Goal: Information Seeking & Learning: Learn about a topic

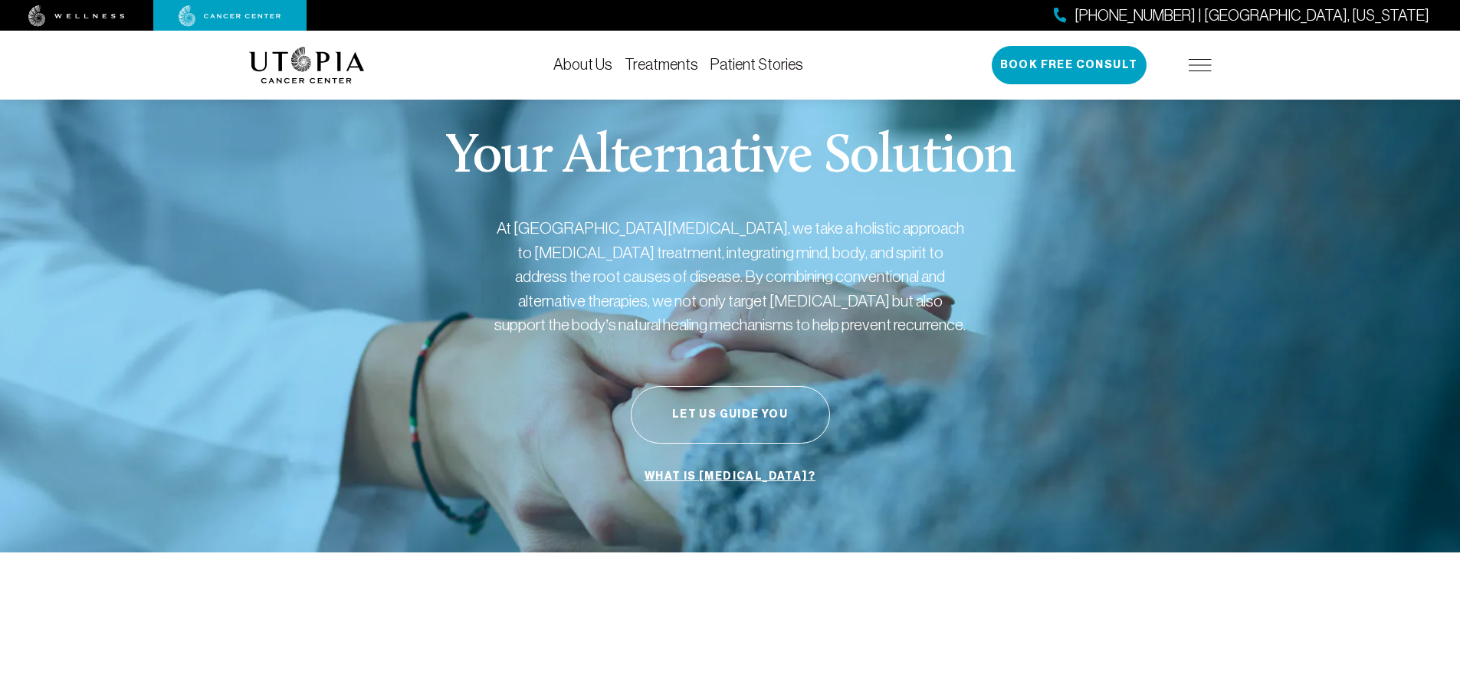
click at [657, 70] on link "Treatments" at bounding box center [662, 64] width 74 height 17
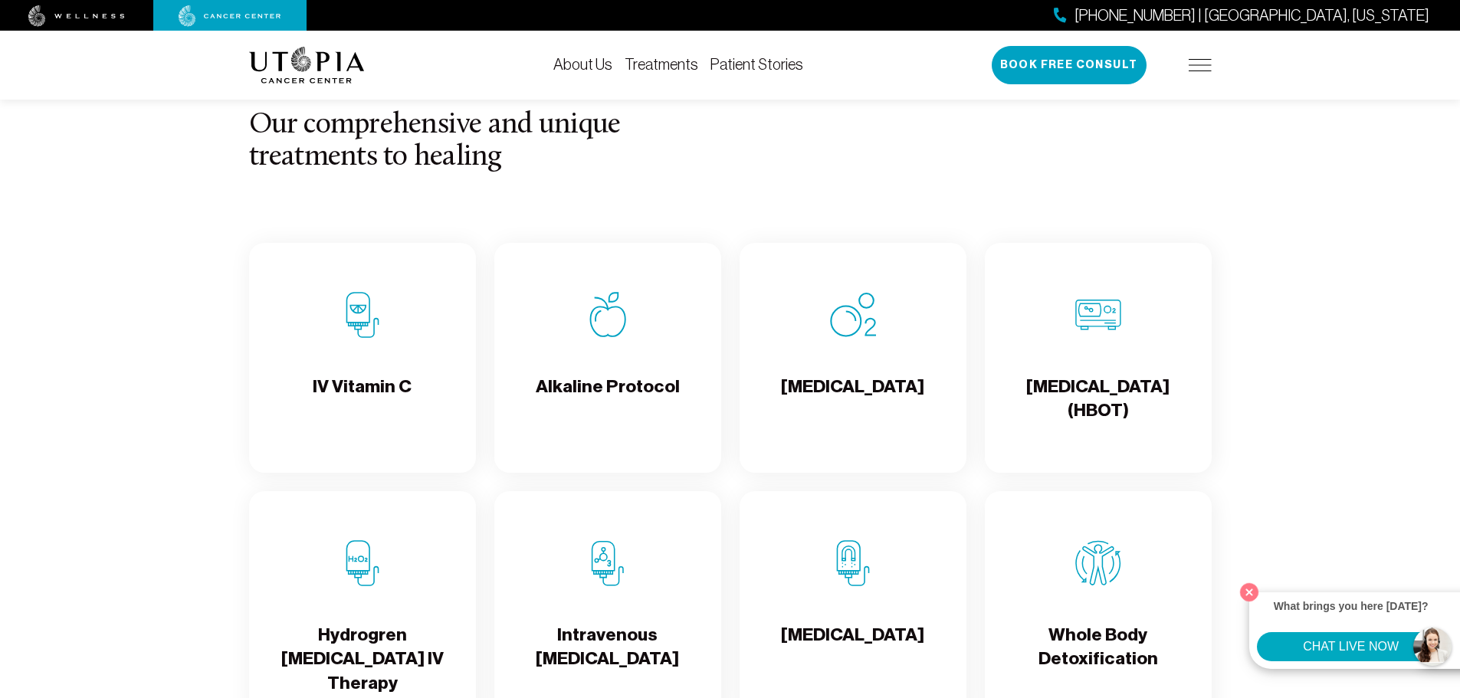
scroll to position [1456, 0]
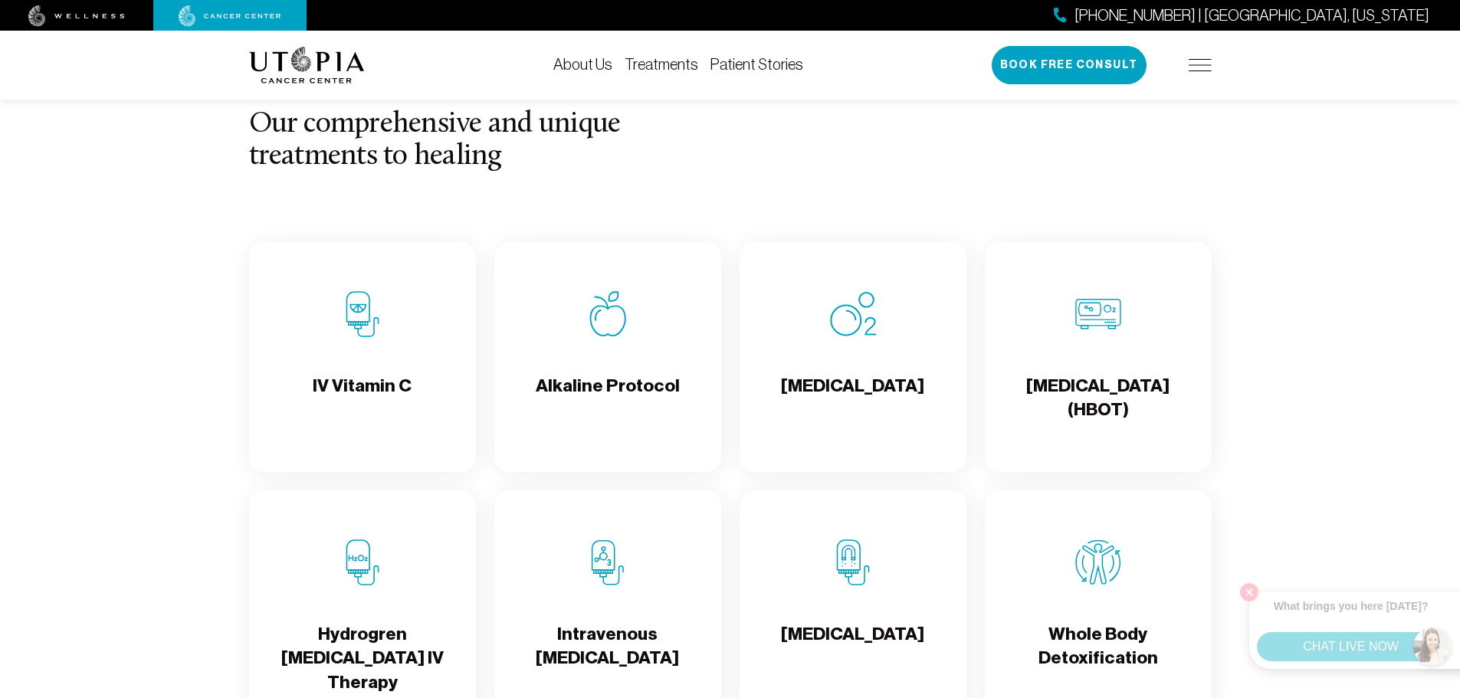
click at [384, 368] on div "IV Vitamin C" at bounding box center [362, 357] width 227 height 230
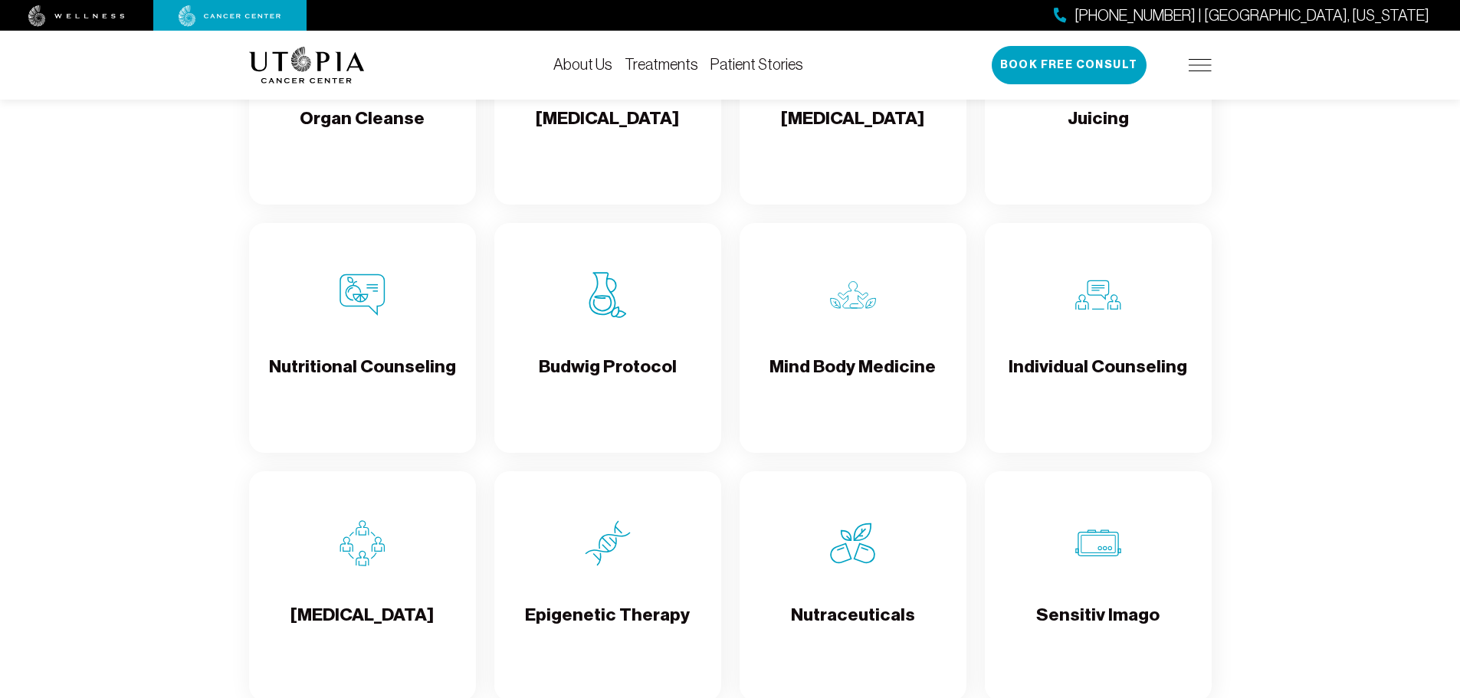
scroll to position [2222, 0]
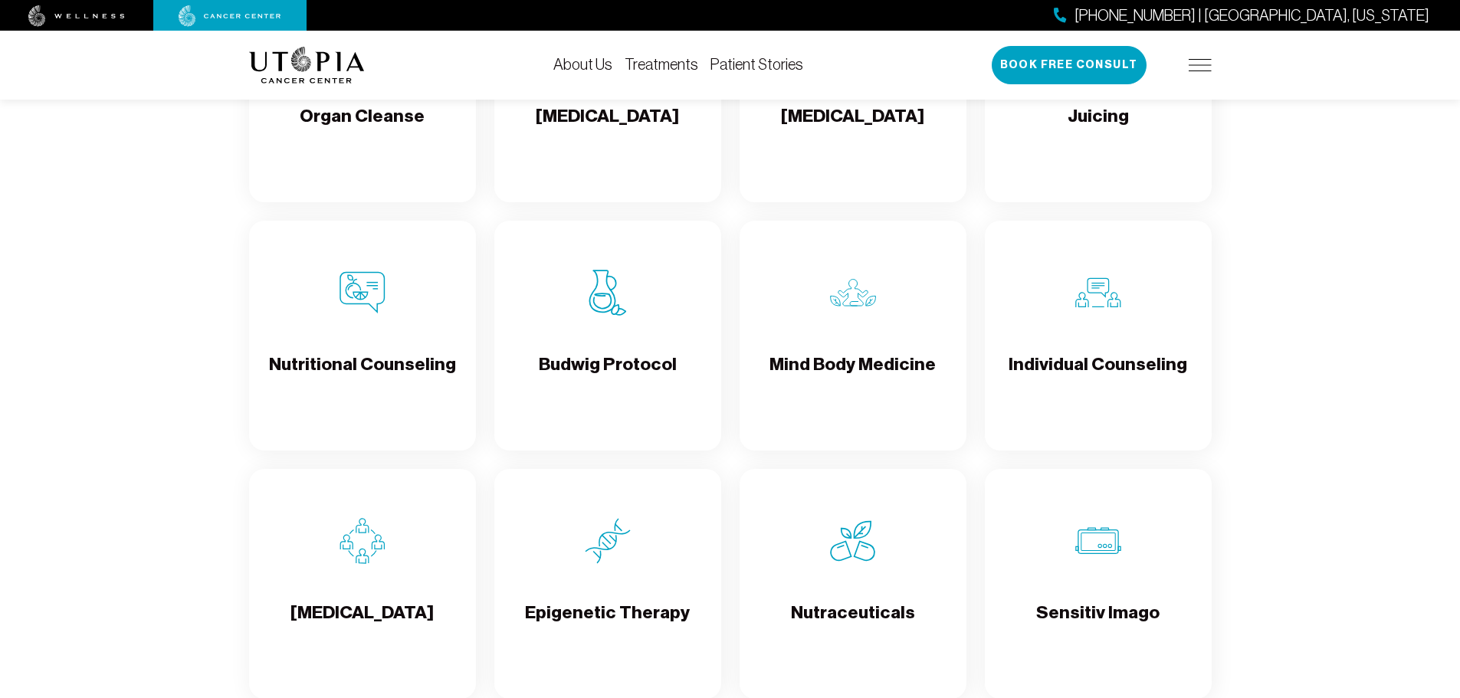
click at [595, 346] on div "Budwig Protocol" at bounding box center [607, 336] width 227 height 230
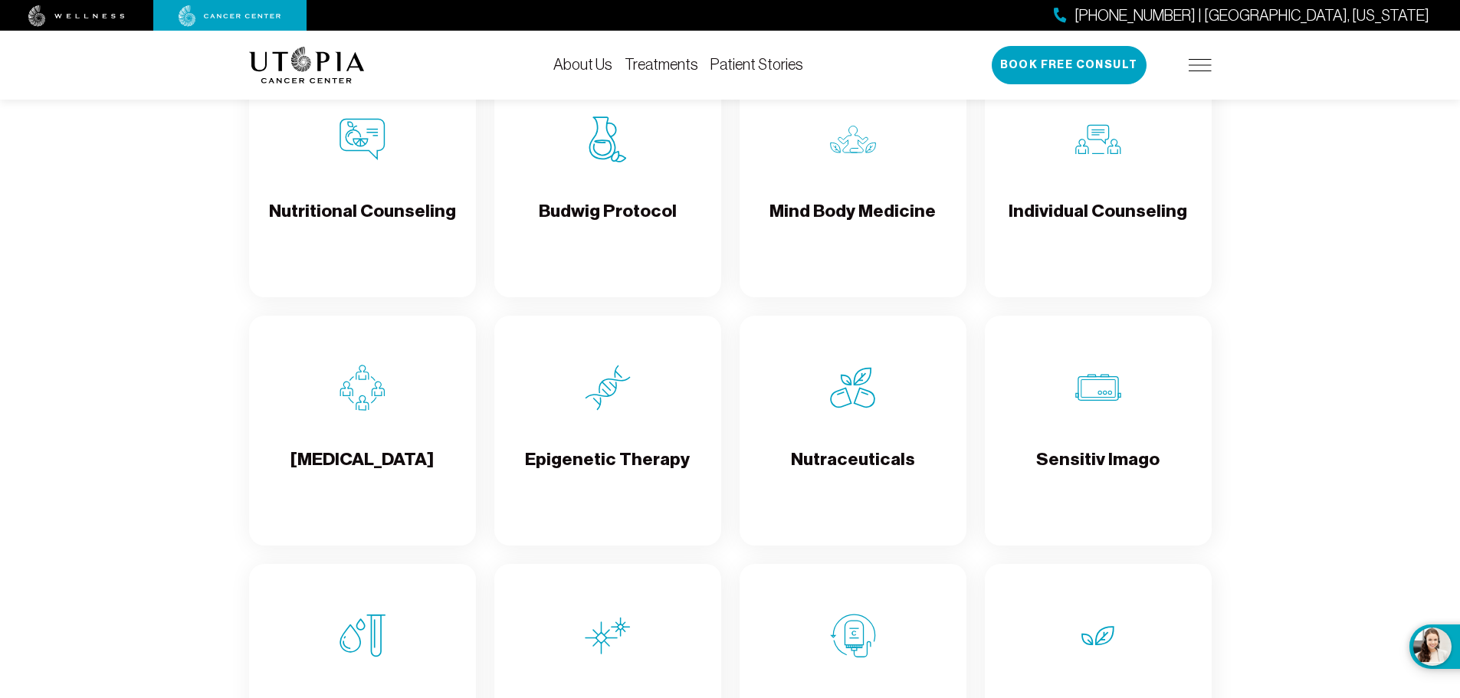
scroll to position [2605, 0]
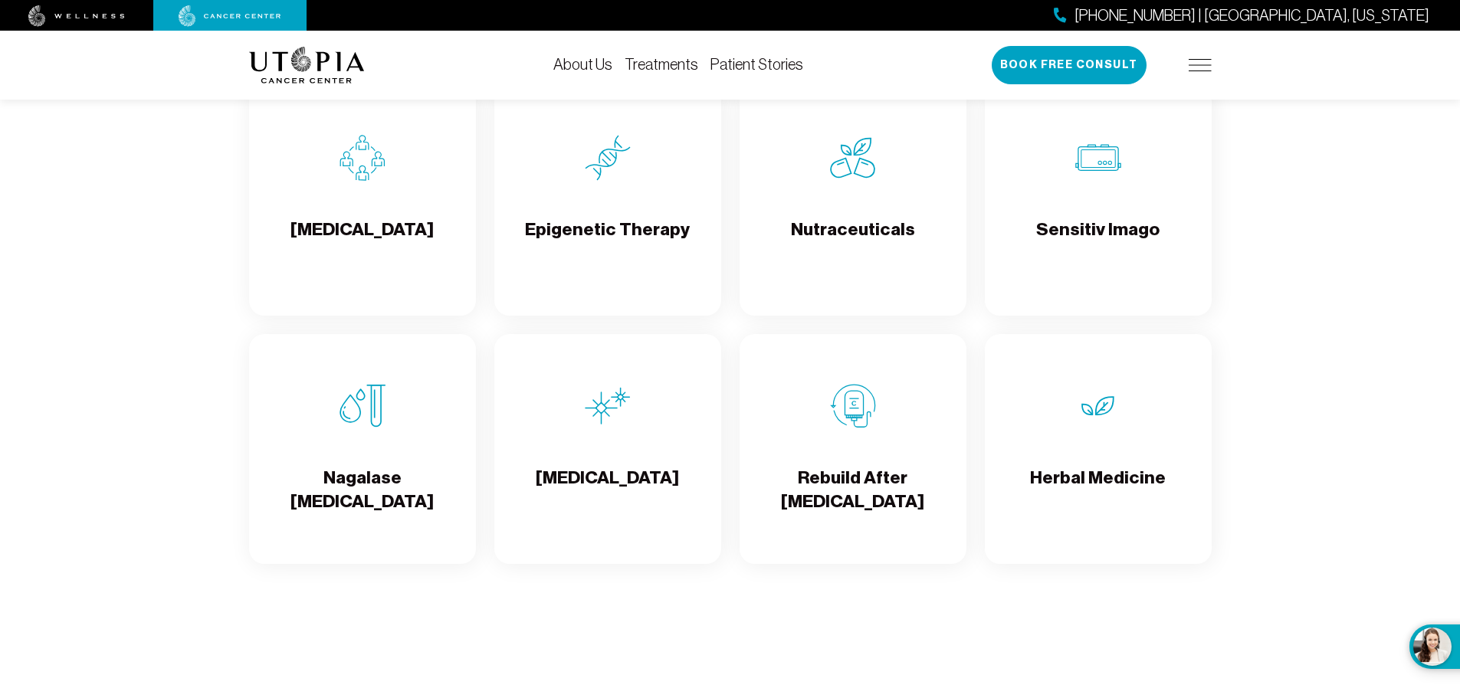
click at [1074, 241] on h4 "Sensitiv Imago" at bounding box center [1097, 243] width 123 height 50
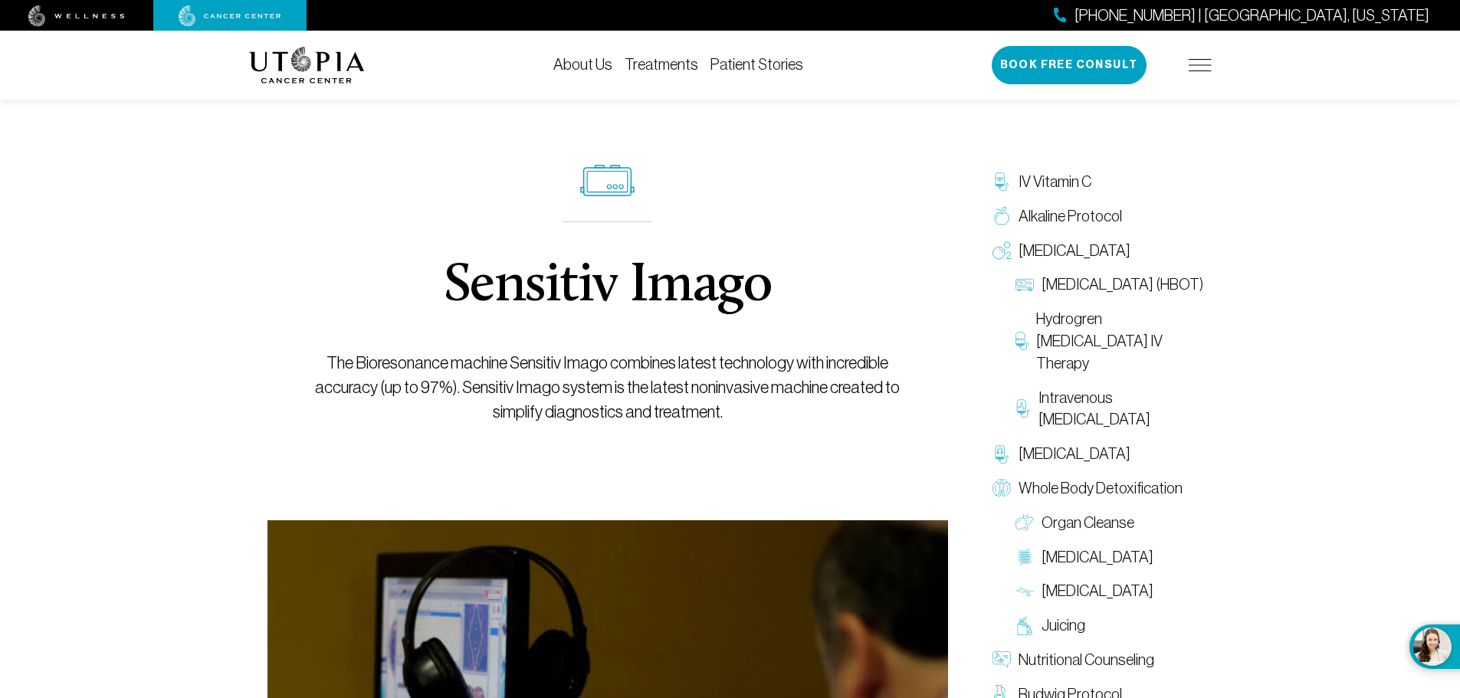
click at [641, 298] on h1 "Sensitiv Imago" at bounding box center [608, 286] width 328 height 55
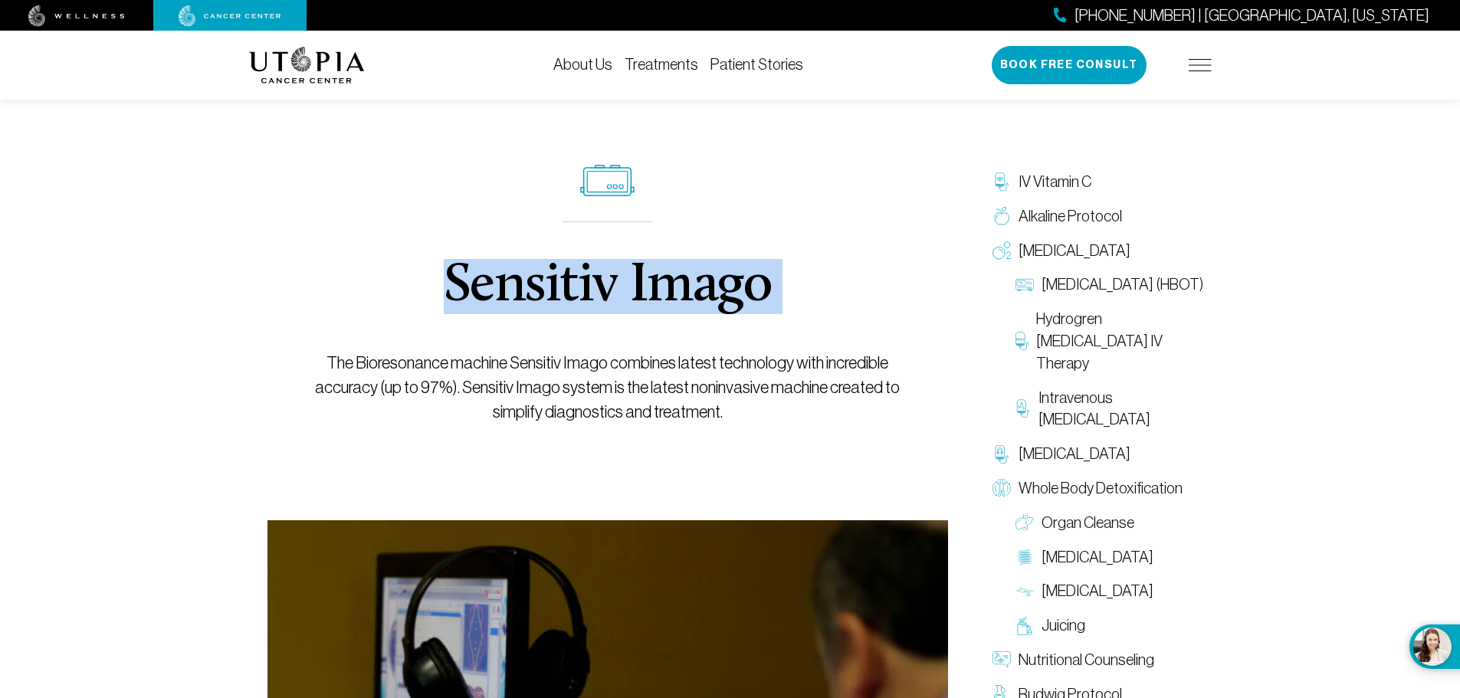
click at [641, 298] on h1 "Sensitiv Imago" at bounding box center [608, 286] width 328 height 55
copy h1 "Sensitiv Imago"
click at [293, 334] on div "Sensitiv Imago The Bioresonance machine Sensitiv Imago combines latest technolo…" at bounding box center [607, 494] width 717 height 850
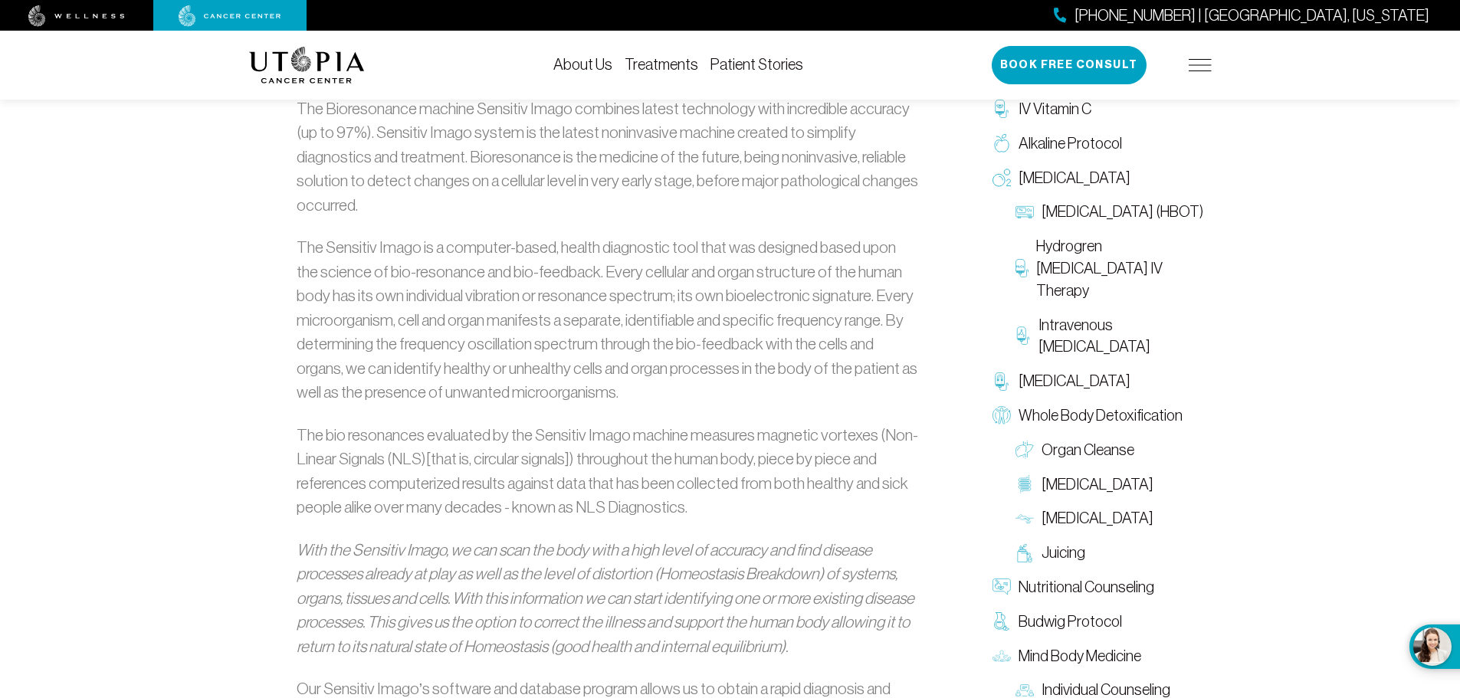
scroll to position [996, 0]
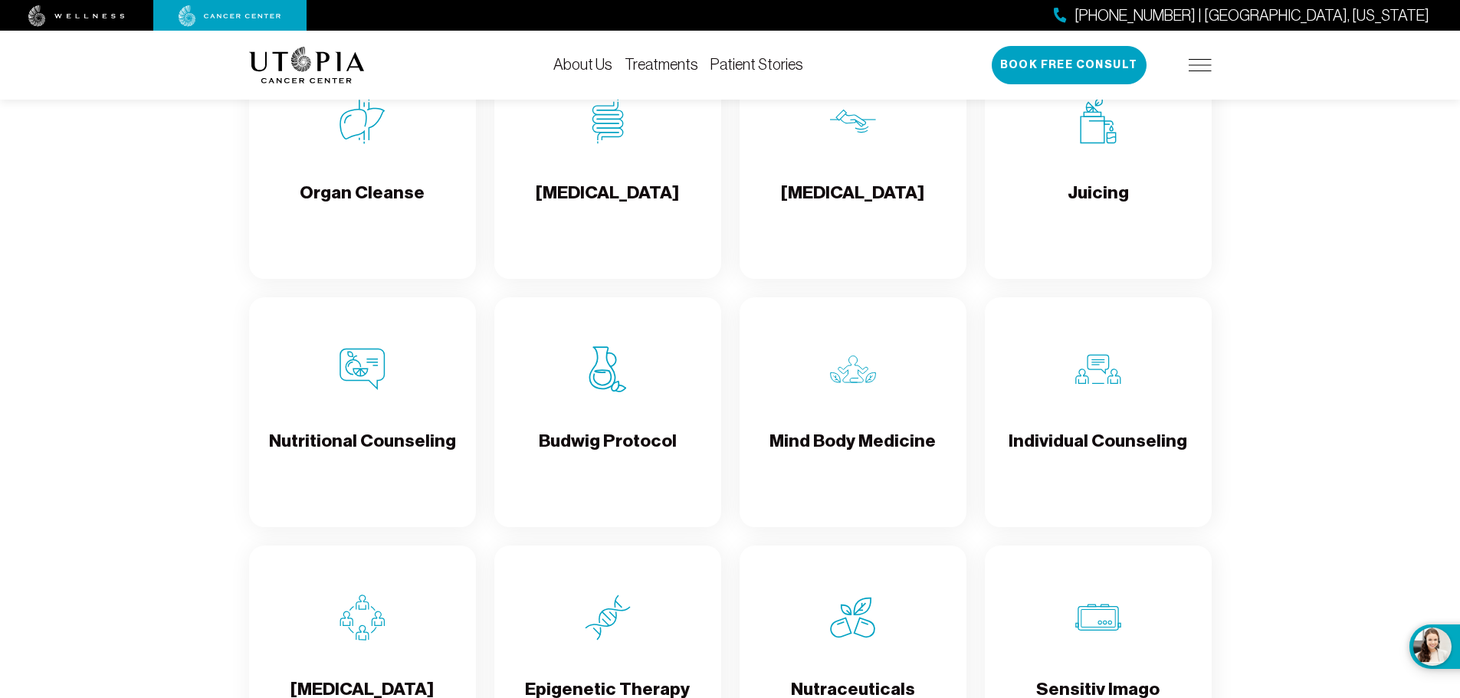
scroll to position [2222, 0]
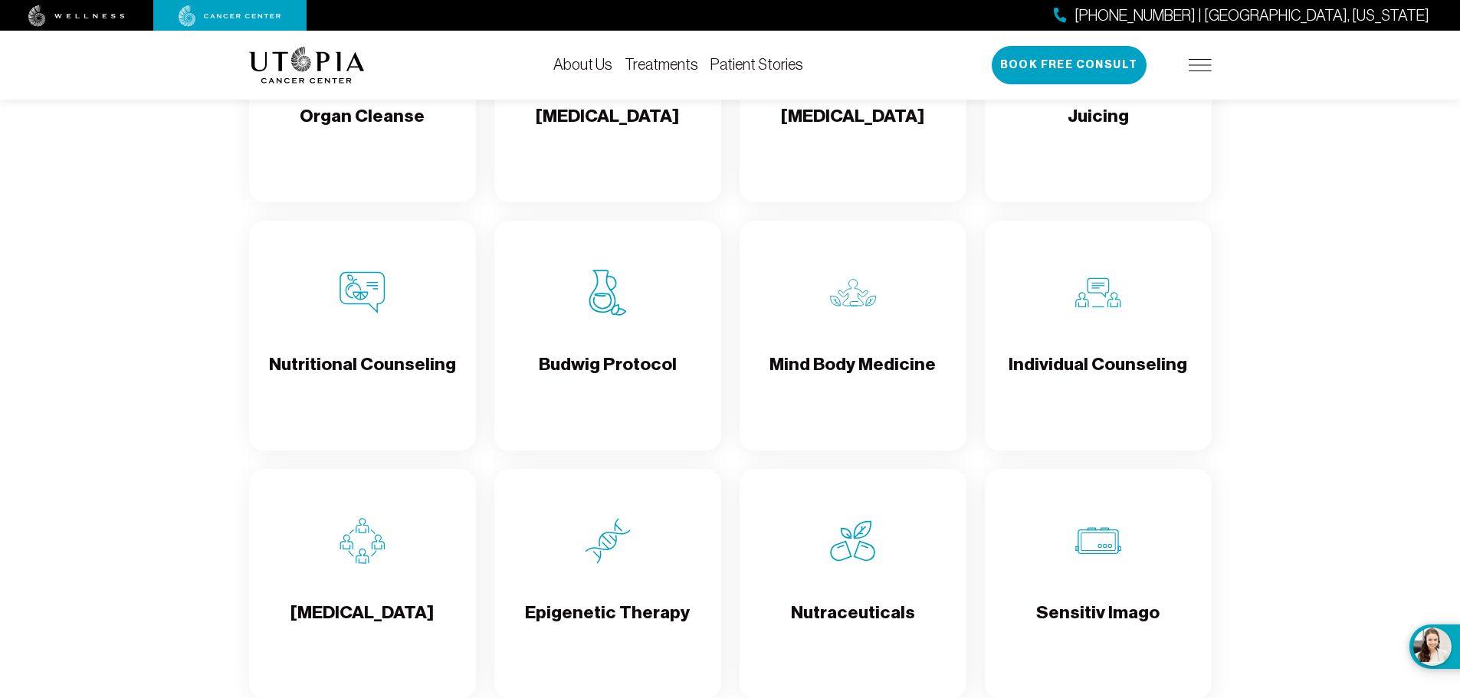
click at [198, 441] on section "Our comprehensive and unique treatments to healing IV Vitamin C Alkaline Protoc…" at bounding box center [730, 154] width 1460 height 1623
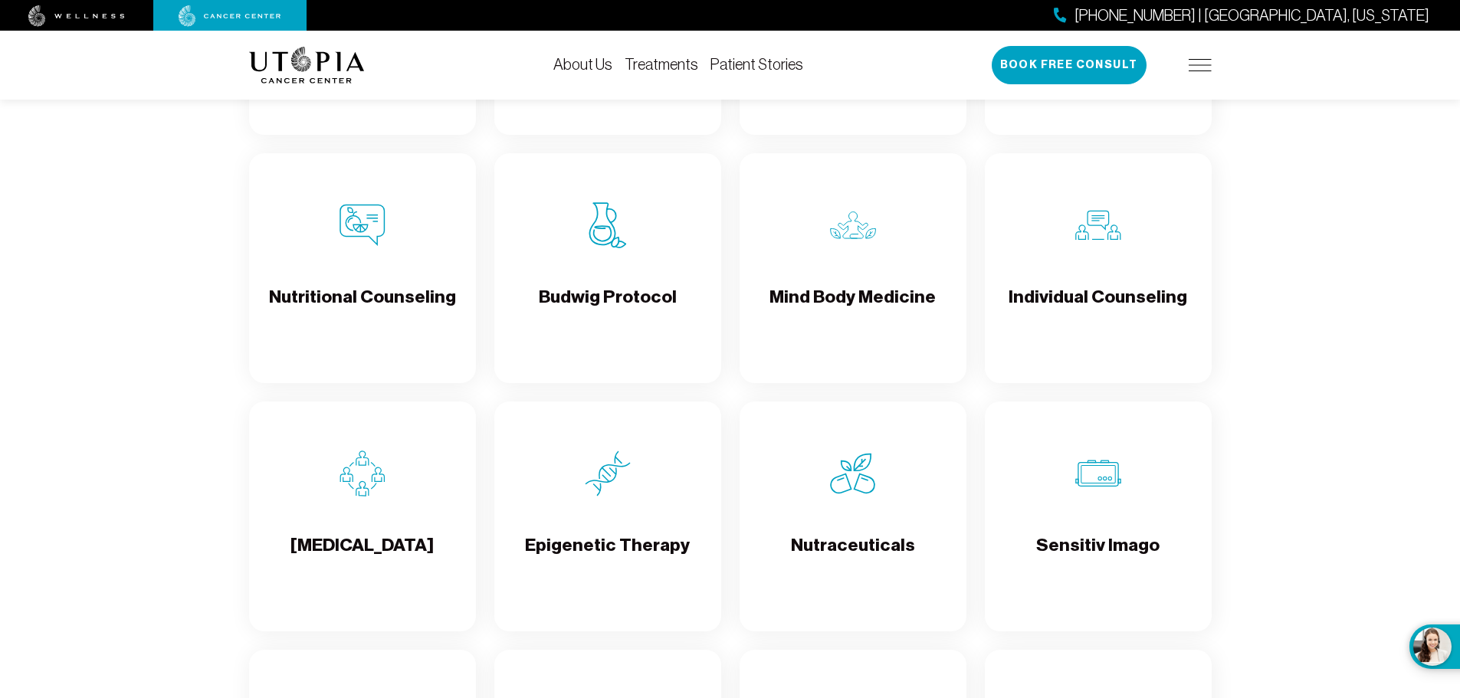
scroll to position [2299, 0]
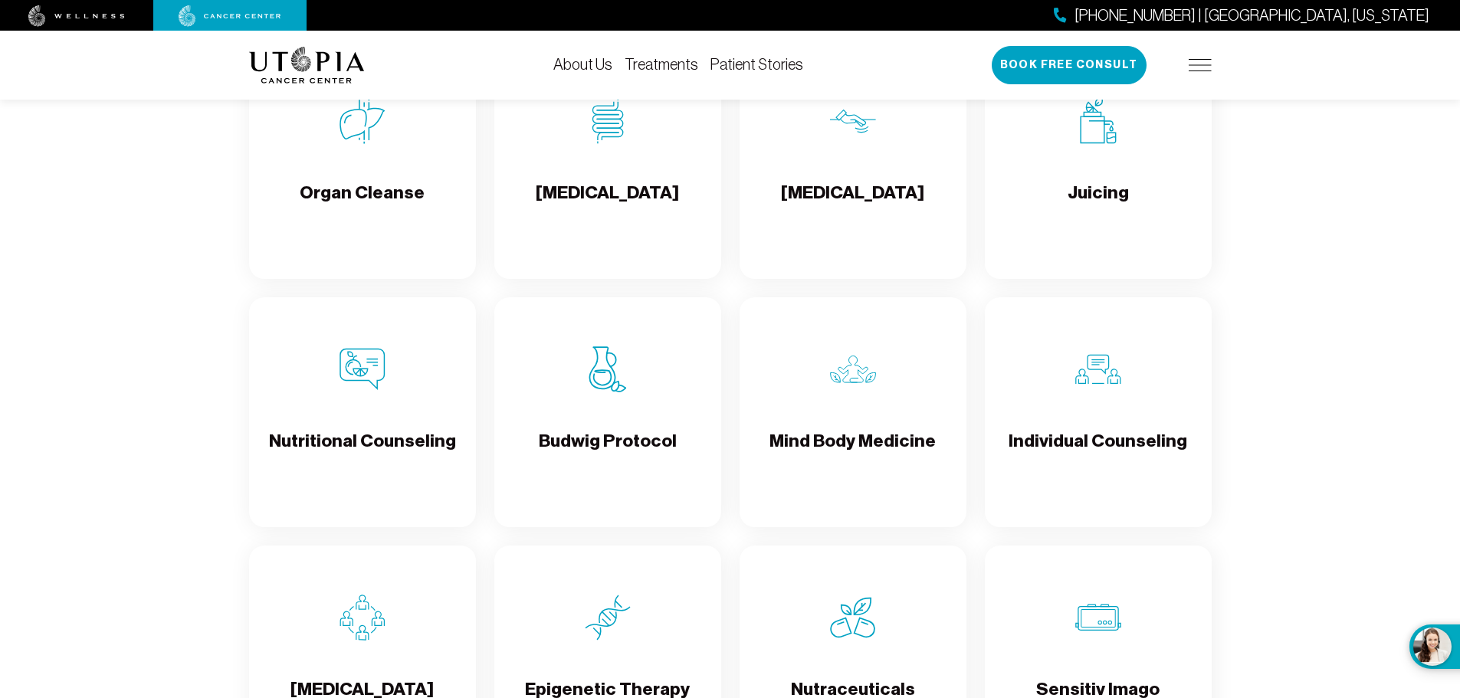
click at [1136, 208] on div "Juicing" at bounding box center [1098, 164] width 227 height 230
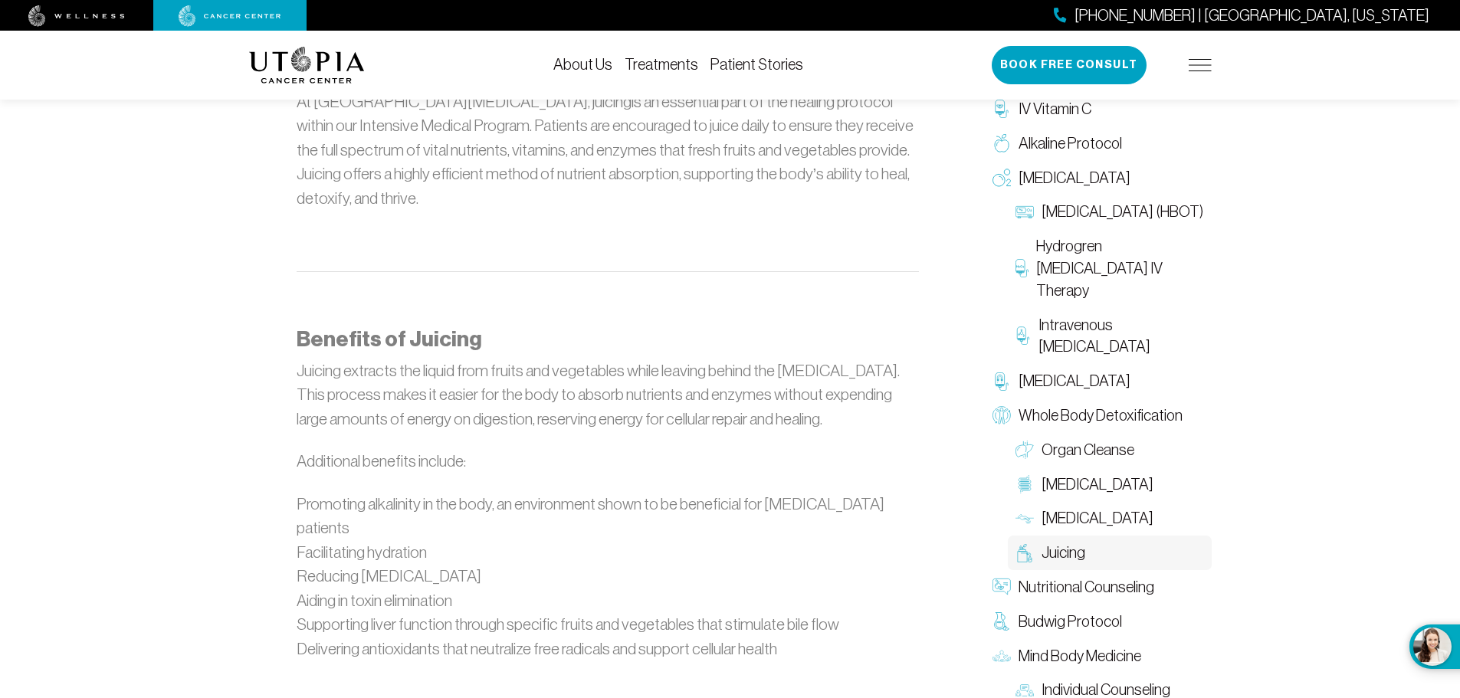
scroll to position [920, 0]
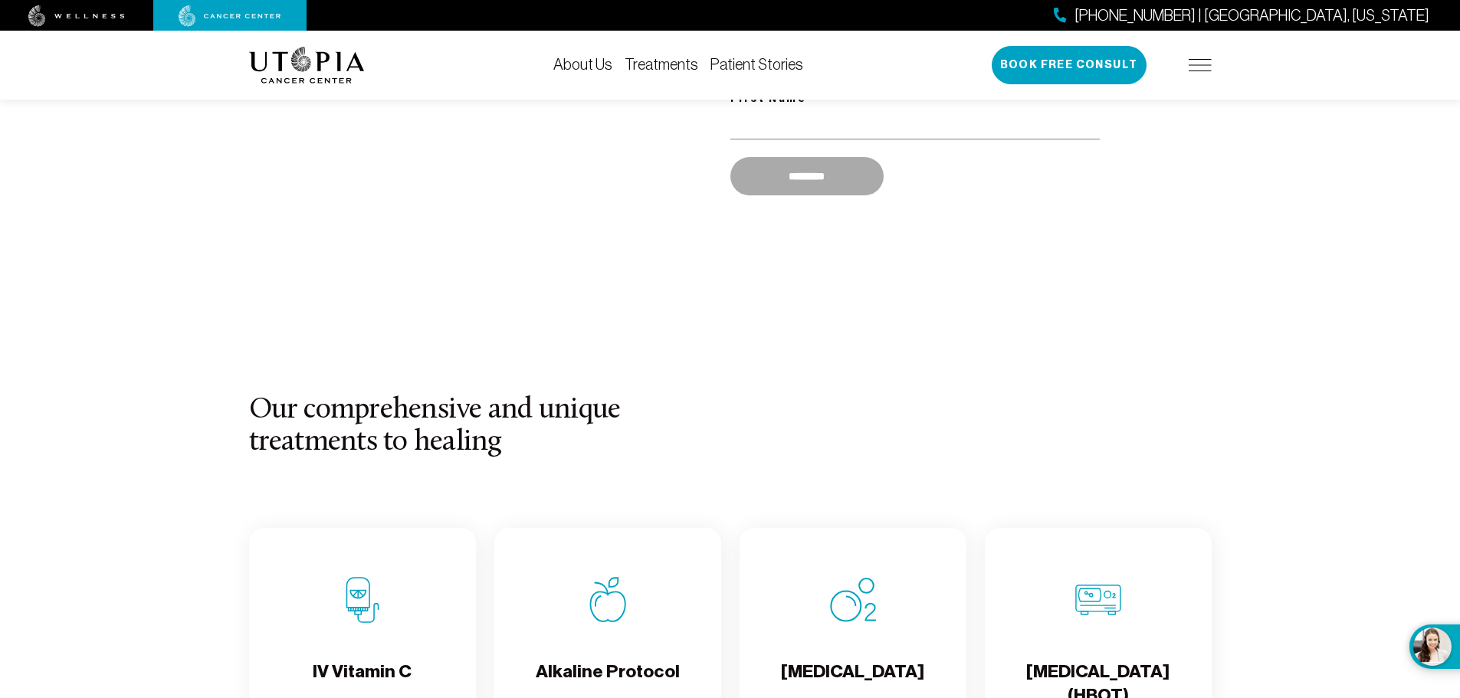
scroll to position [1923, 0]
